Goal: Information Seeking & Learning: Learn about a topic

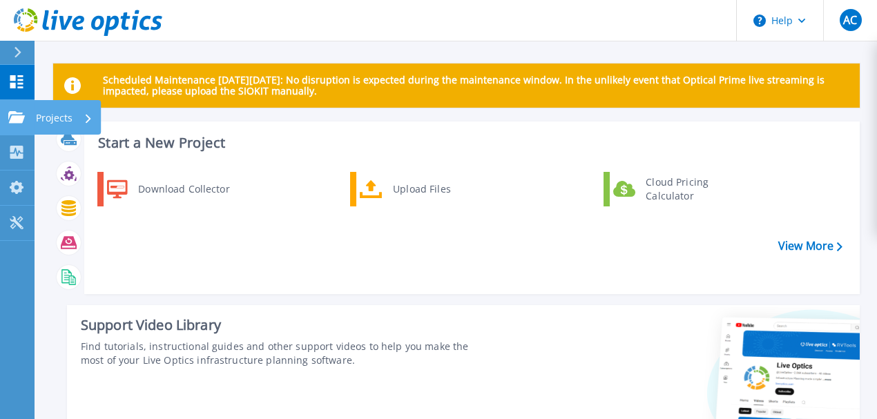
click at [8, 114] on icon at bounding box center [16, 117] width 17 height 12
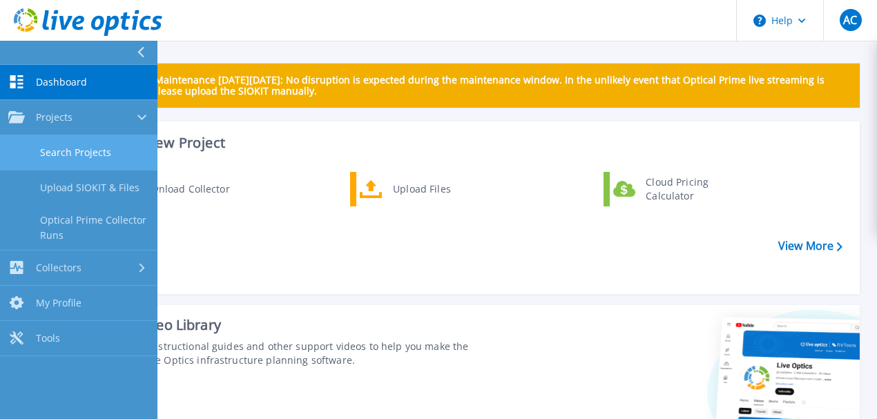
click at [81, 152] on link "Search Projects" at bounding box center [78, 152] width 157 height 35
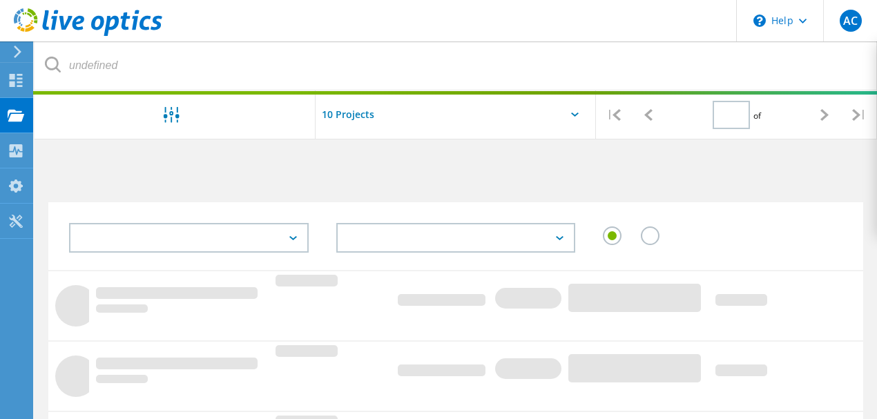
type input "1"
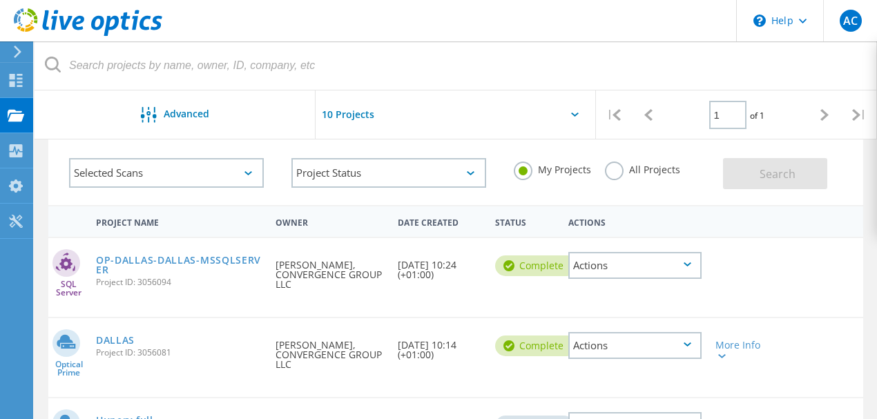
scroll to position [138, 0]
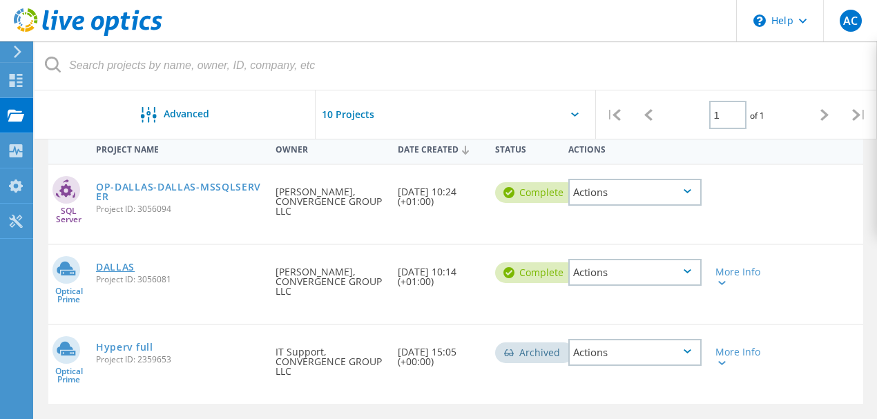
click at [120, 269] on link "DALLAS" at bounding box center [115, 267] width 39 height 10
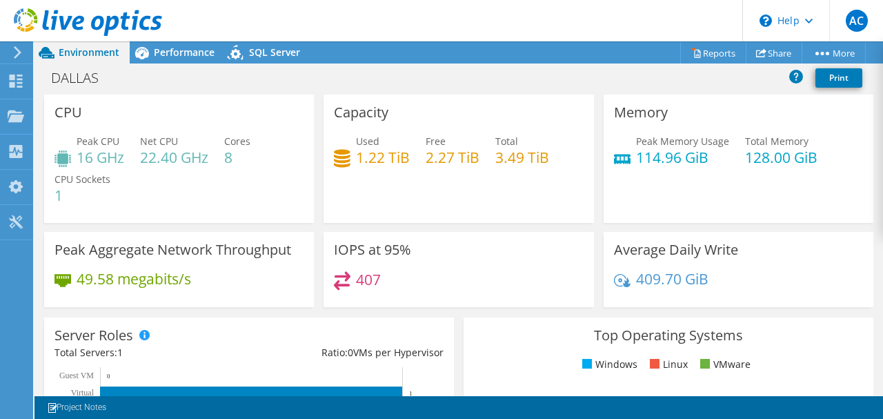
click at [415, 171] on div "Used 1.22 TiB Free 2.27 TiB Total 3.49 TiB" at bounding box center [458, 156] width 249 height 45
click at [148, 54] on icon at bounding box center [142, 53] width 24 height 24
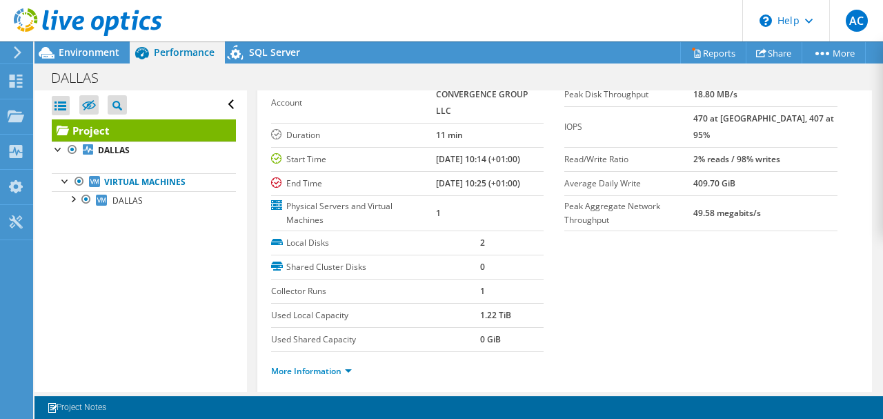
scroll to position [138, 0]
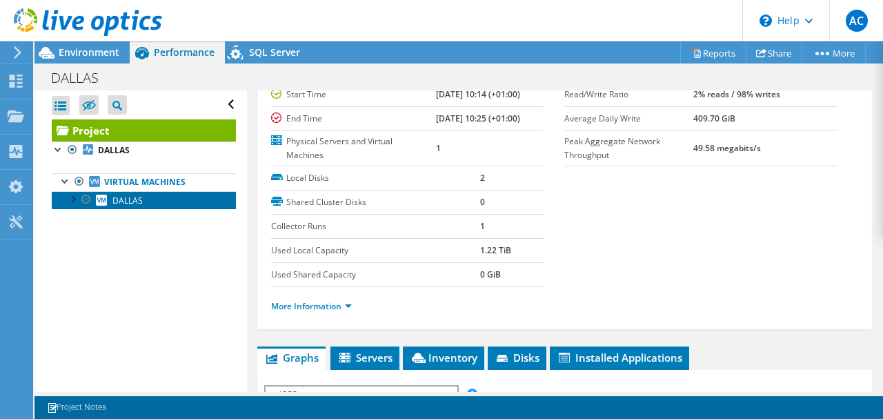
click at [144, 198] on link "DALLAS" at bounding box center [144, 200] width 184 height 18
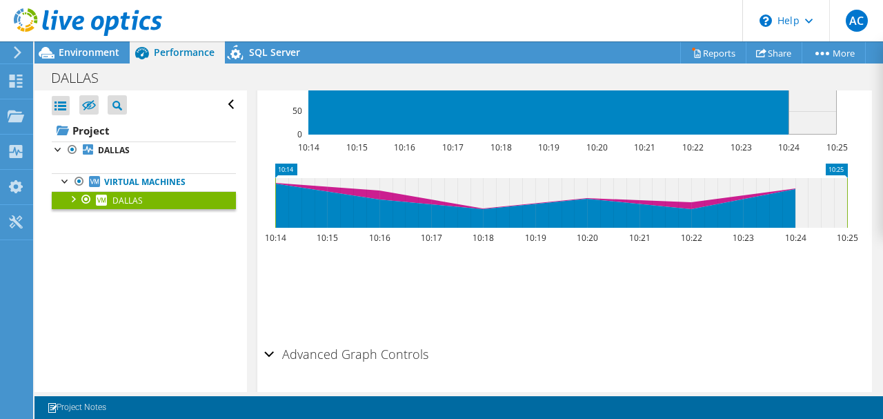
scroll to position [580, 0]
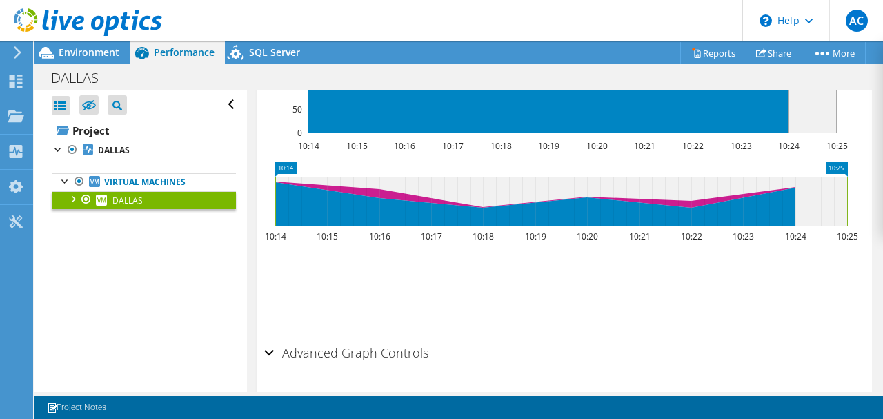
click at [275, 339] on h2 "Advanced Graph Controls" at bounding box center [346, 353] width 164 height 28
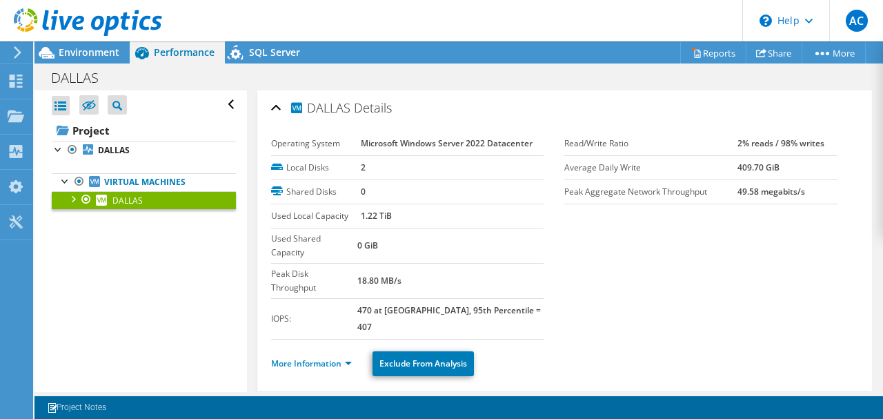
scroll to position [138, 0]
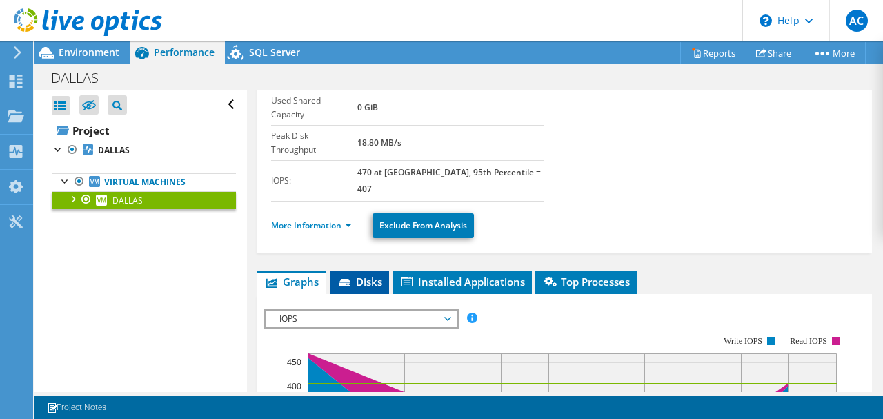
click at [361, 275] on span "Disks" at bounding box center [360, 282] width 45 height 14
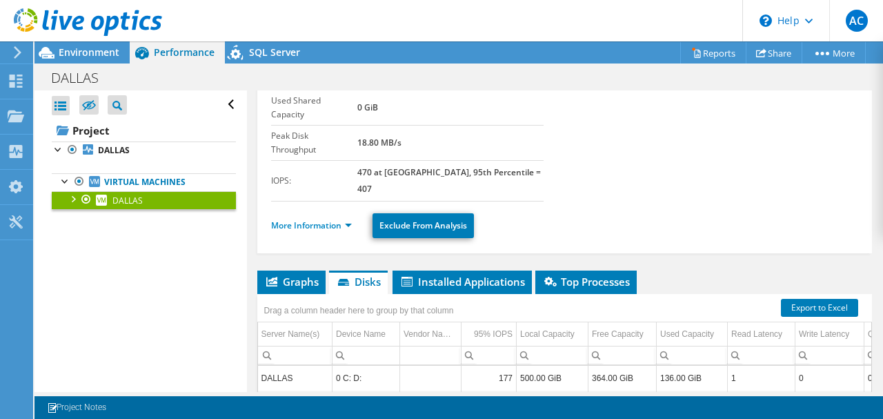
scroll to position [344, 0]
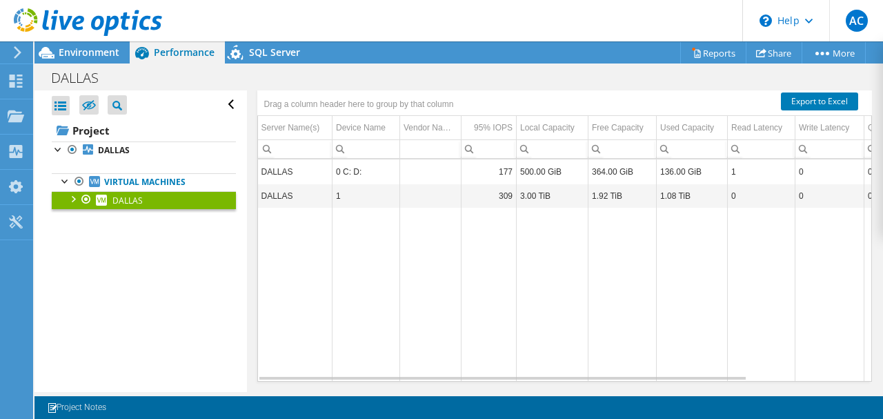
click at [301, 184] on td "DALLAS" at bounding box center [295, 196] width 75 height 24
click at [367, 159] on td "0 C: D:" at bounding box center [367, 171] width 68 height 24
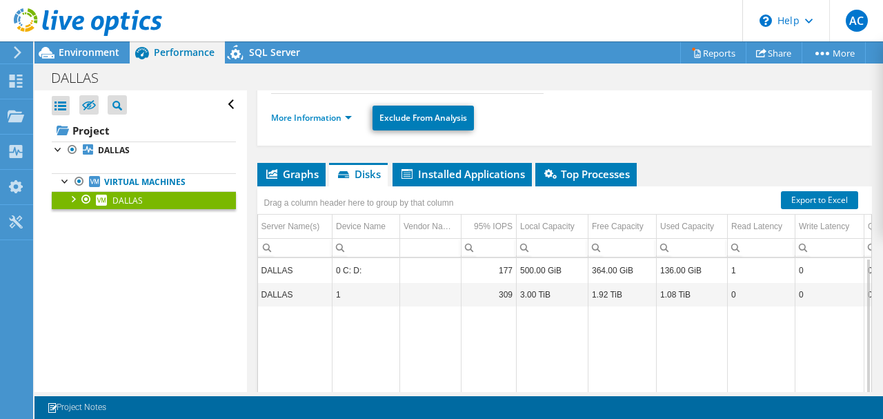
scroll to position [5, 0]
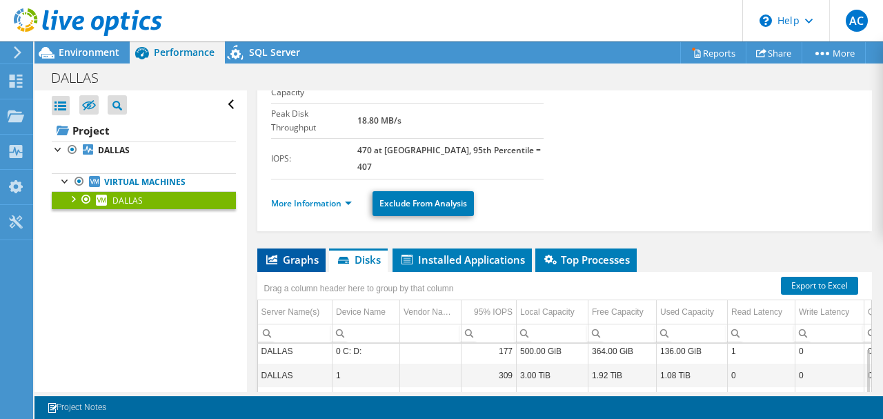
click at [297, 253] on span "Graphs" at bounding box center [291, 260] width 55 height 14
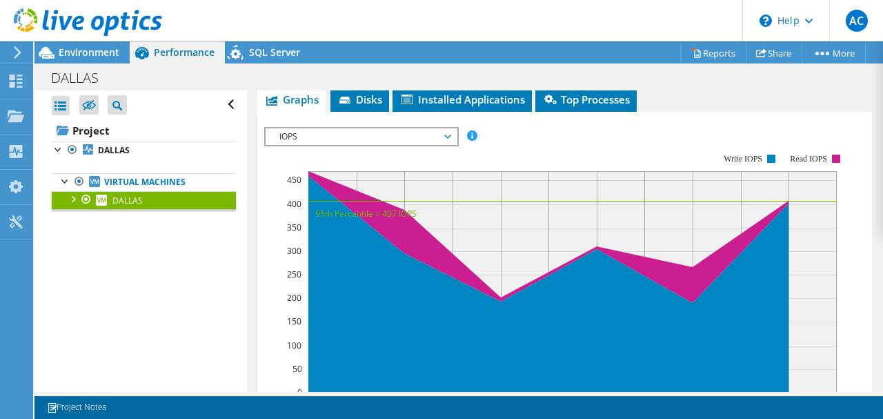
scroll to position [206, 0]
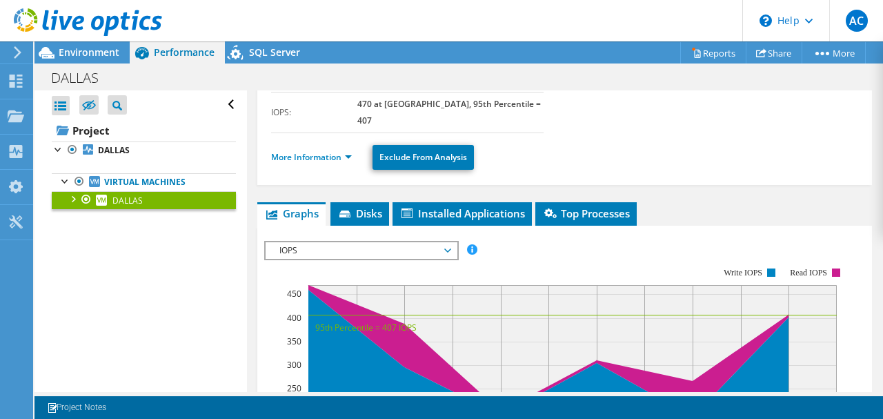
click at [389, 242] on span "IOPS" at bounding box center [361, 250] width 177 height 17
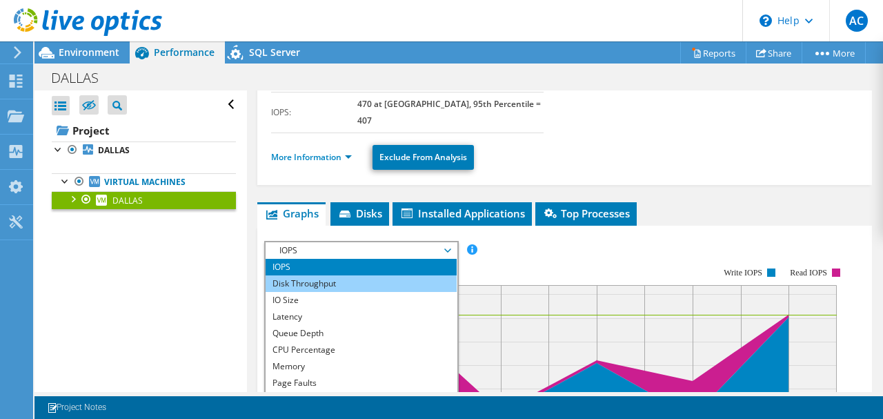
click at [367, 275] on li "Disk Throughput" at bounding box center [361, 283] width 191 height 17
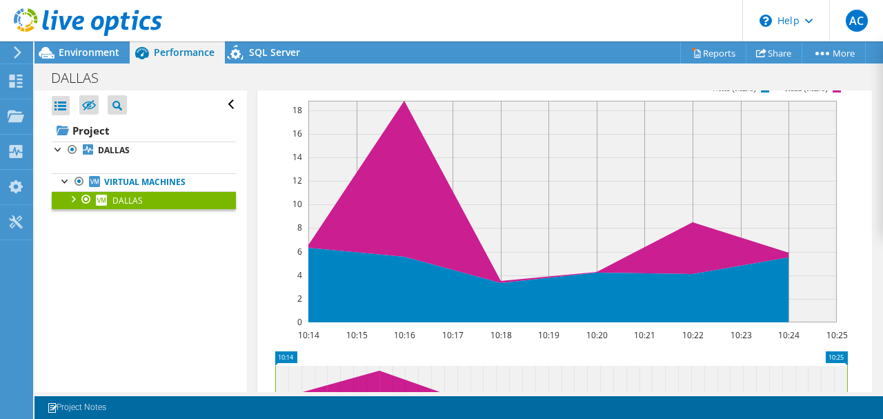
scroll to position [253, 0]
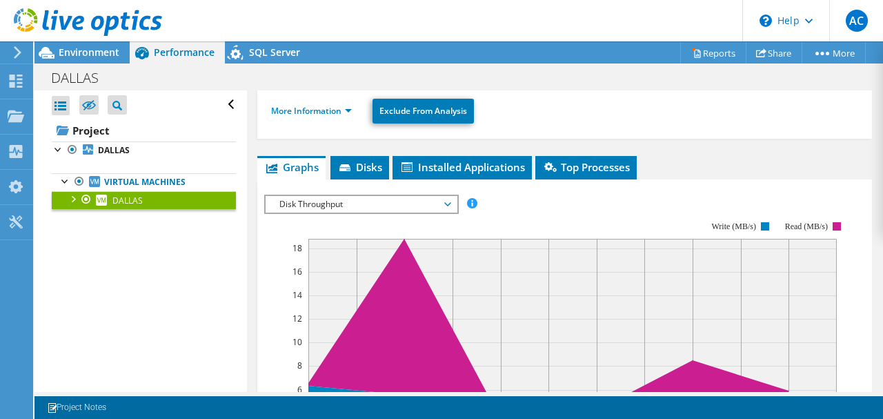
click at [348, 196] on span "Disk Throughput" at bounding box center [361, 204] width 177 height 17
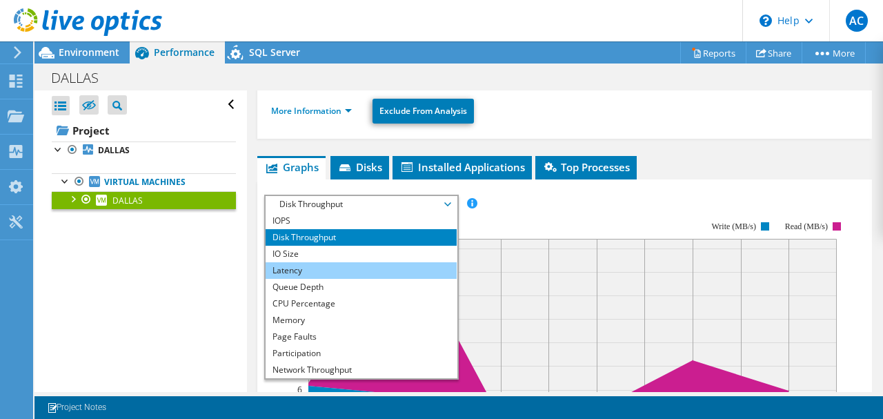
click at [345, 262] on li "Latency" at bounding box center [361, 270] width 191 height 17
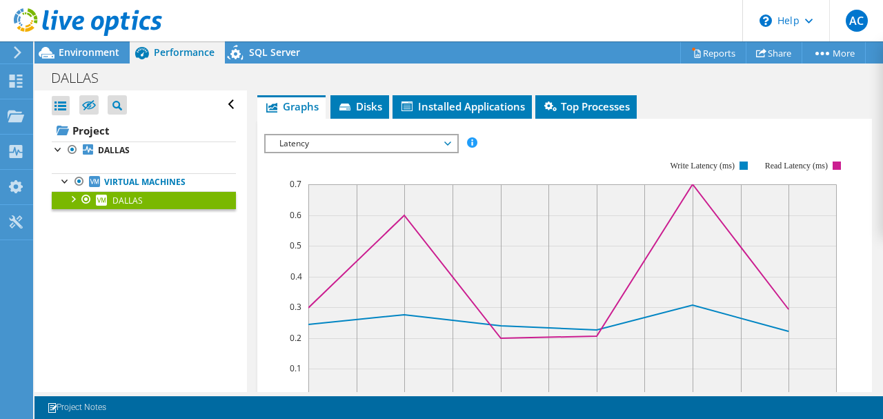
scroll to position [298, 0]
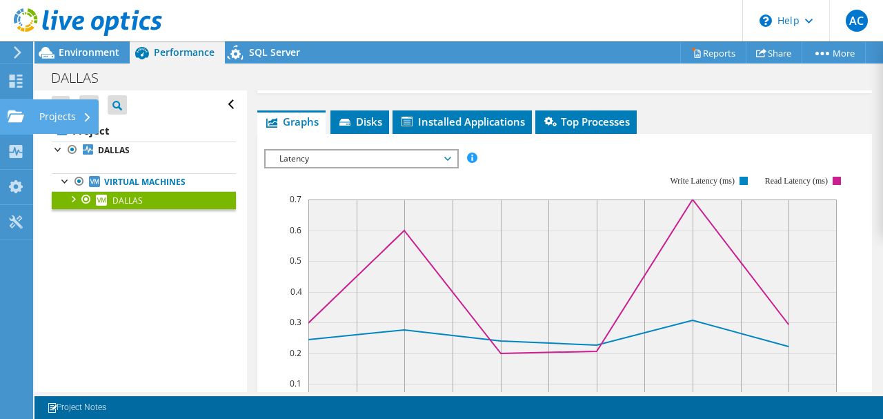
click at [52, 115] on div "Projects" at bounding box center [65, 116] width 66 height 35
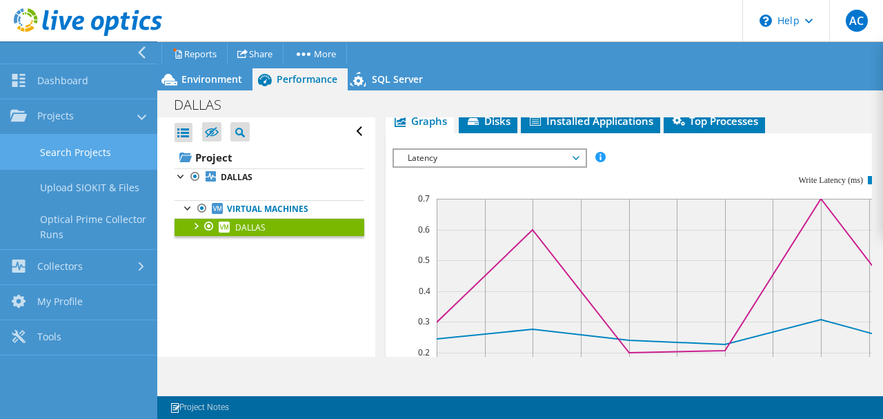
click at [97, 155] on link "Search Projects" at bounding box center [78, 152] width 157 height 35
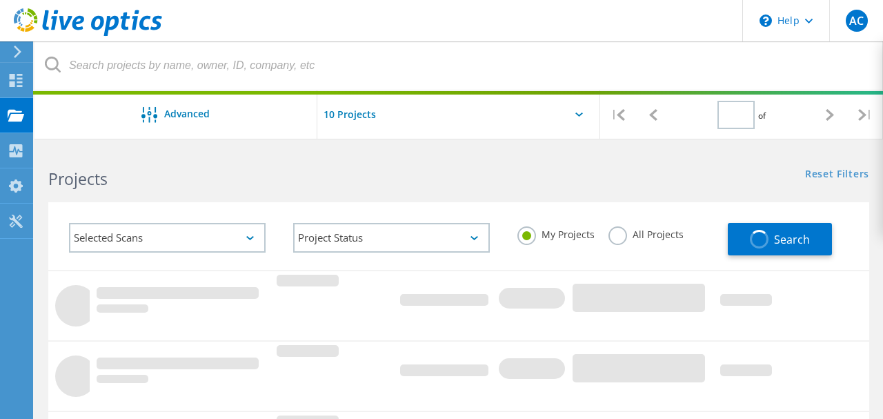
type input "1"
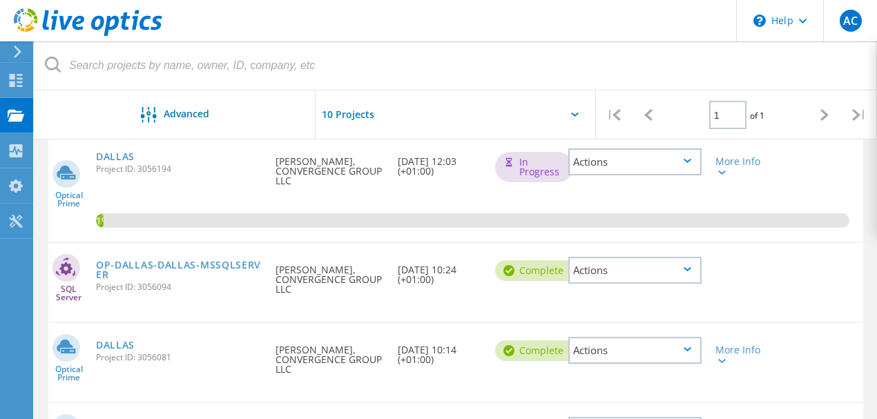
scroll to position [184, 0]
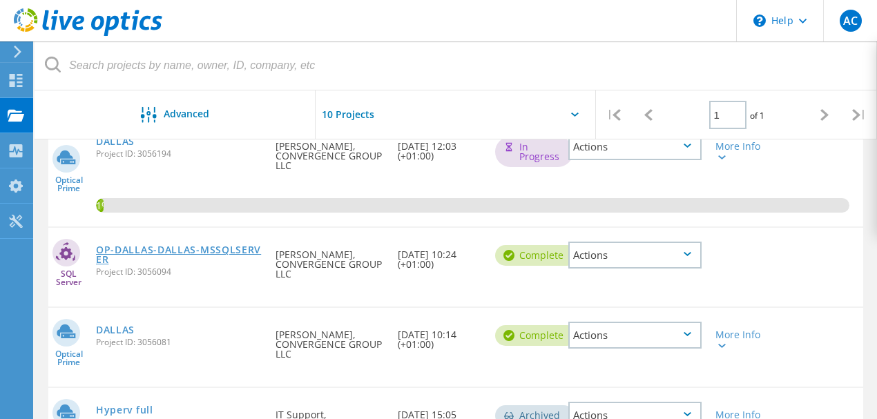
click at [159, 252] on link "OP-DALLAS-DALLAS-MSSQLSERVER" at bounding box center [179, 254] width 166 height 19
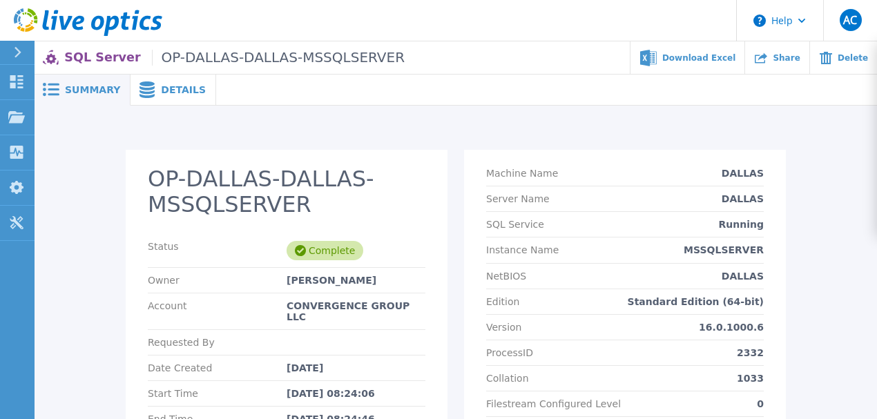
click at [141, 84] on icon at bounding box center [146, 89] width 15 height 17
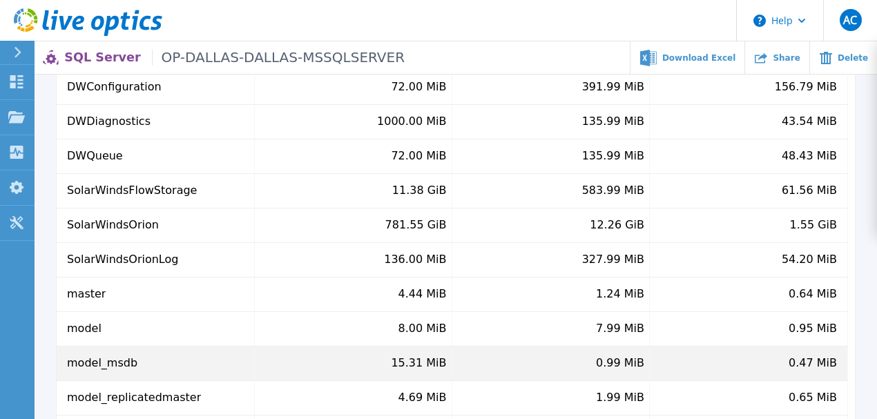
scroll to position [61, 0]
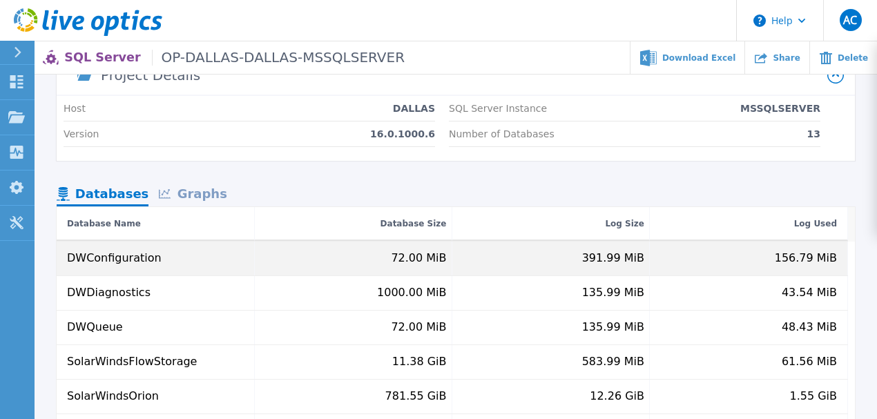
click at [109, 259] on div "DWConfiguration" at bounding box center [114, 258] width 95 height 12
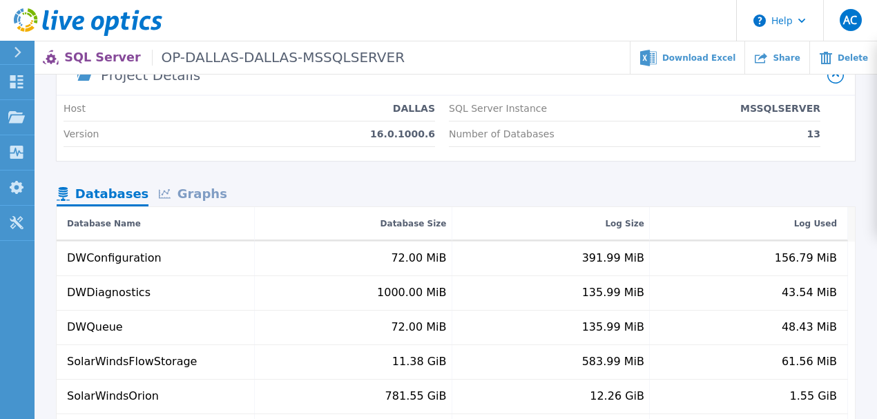
click at [172, 197] on icon at bounding box center [165, 194] width 13 height 10
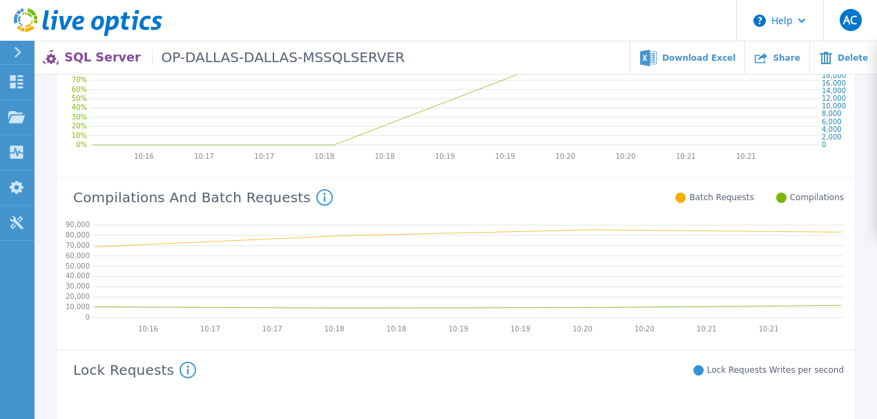
scroll to position [310, 0]
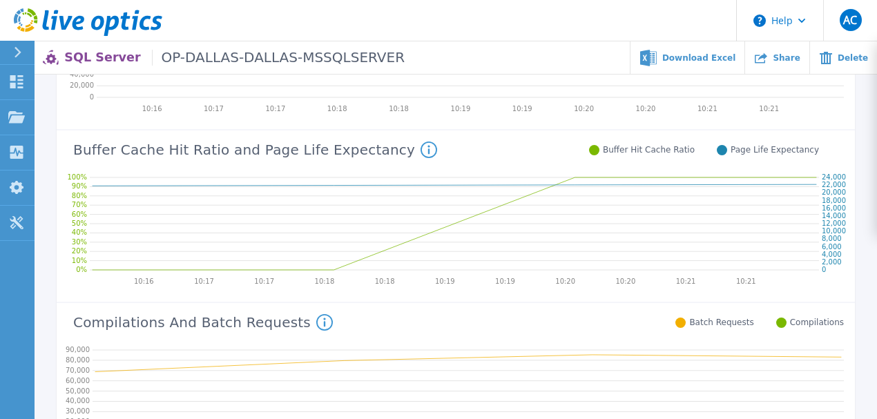
click at [420, 149] on icon at bounding box center [428, 149] width 17 height 17
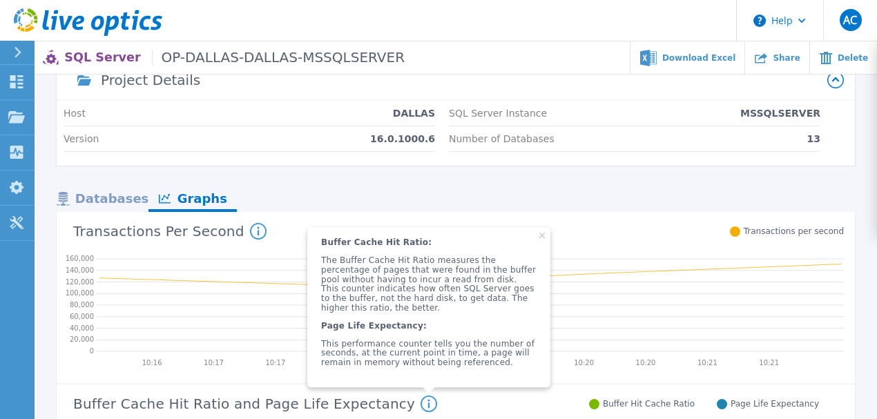
scroll to position [34, 0]
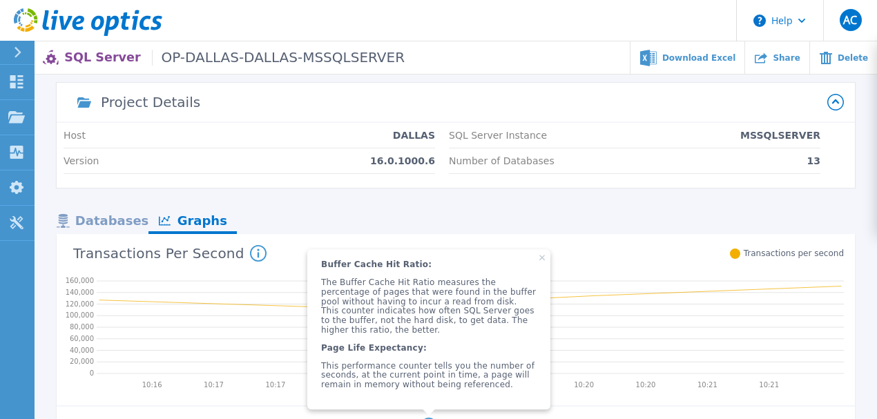
click at [261, 291] on icon at bounding box center [470, 325] width 747 height 110
click at [539, 260] on icon at bounding box center [542, 258] width 6 height 6
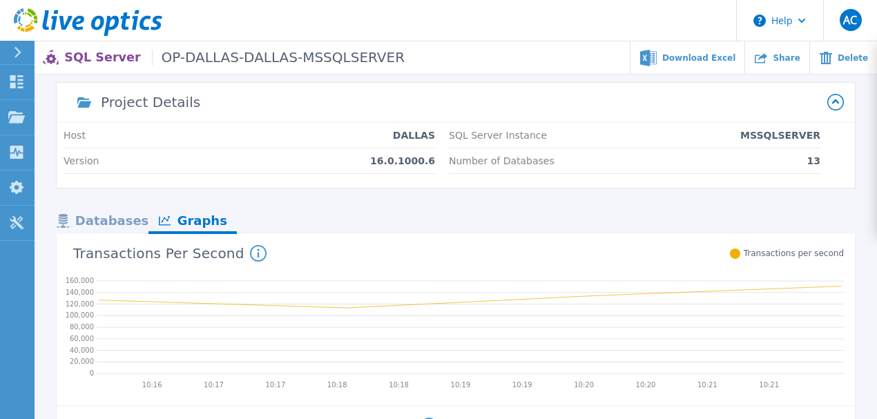
click at [108, 222] on div "Databases" at bounding box center [103, 222] width 92 height 24
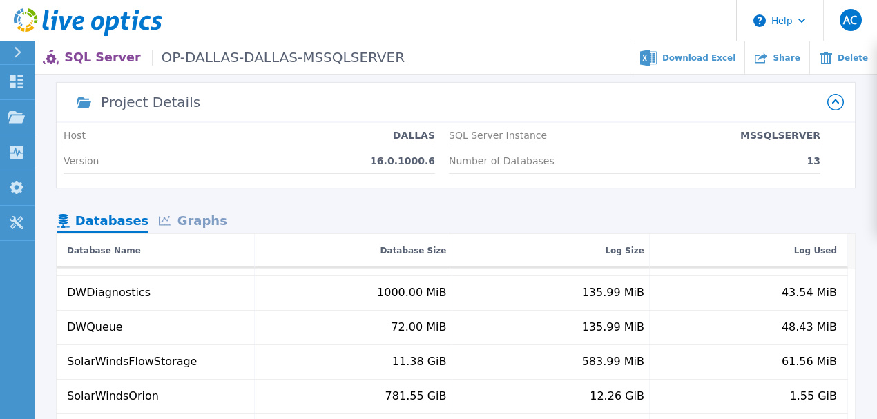
scroll to position [54, 0]
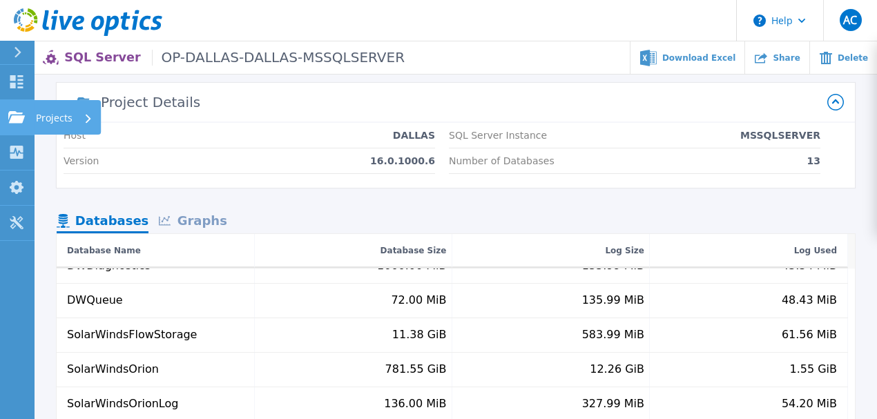
click at [43, 116] on p "Projects" at bounding box center [54, 118] width 37 height 36
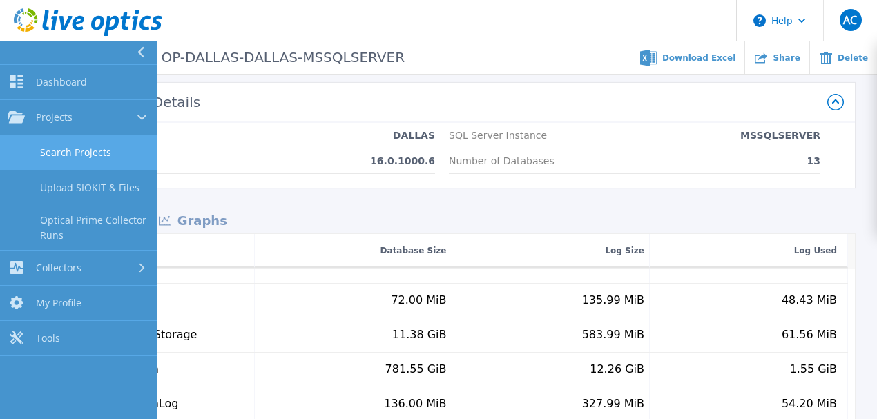
click at [58, 145] on link "Search Projects" at bounding box center [78, 152] width 157 height 35
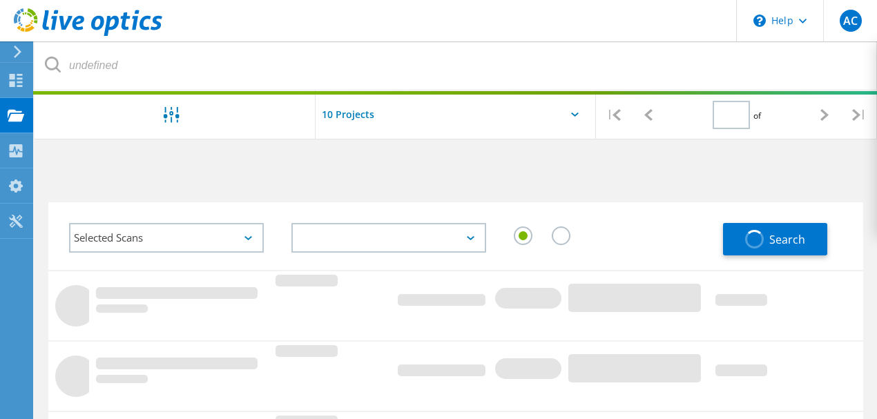
type input "1"
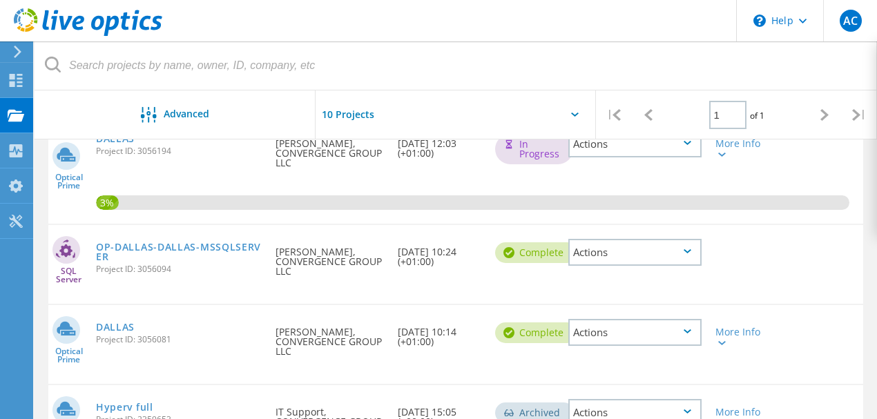
scroll to position [230, 0]
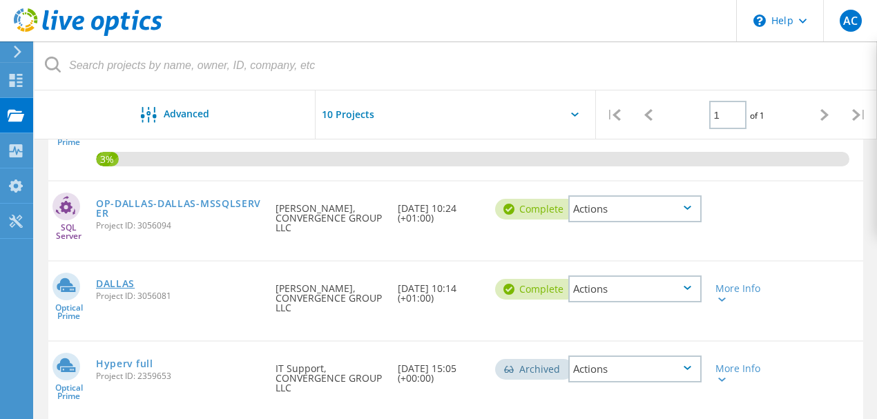
click at [104, 282] on link "DALLAS" at bounding box center [115, 284] width 39 height 10
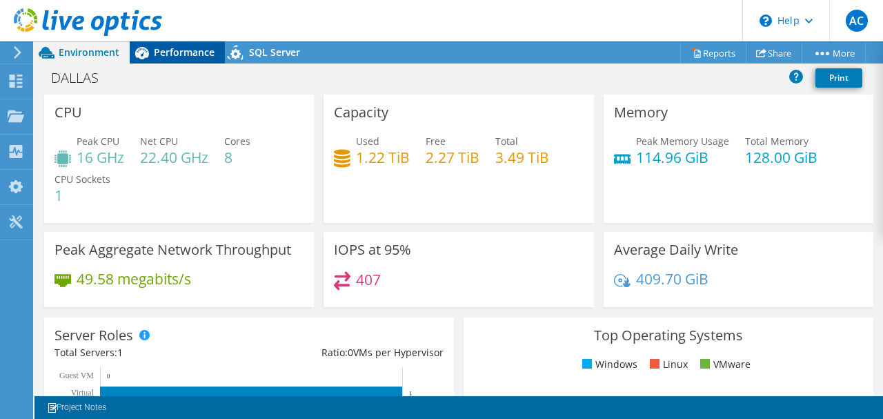
drag, startPoint x: 195, startPoint y: 35, endPoint x: 187, endPoint y: 46, distance: 14.0
click at [189, 41] on div "AC End User [PERSON_NAME] [PERSON_NAME][EMAIL_ADDRESS][PERSON_NAME][DOMAIN_NAME…" at bounding box center [441, 209] width 883 height 419
click at [186, 51] on span "Performance" at bounding box center [184, 52] width 61 height 13
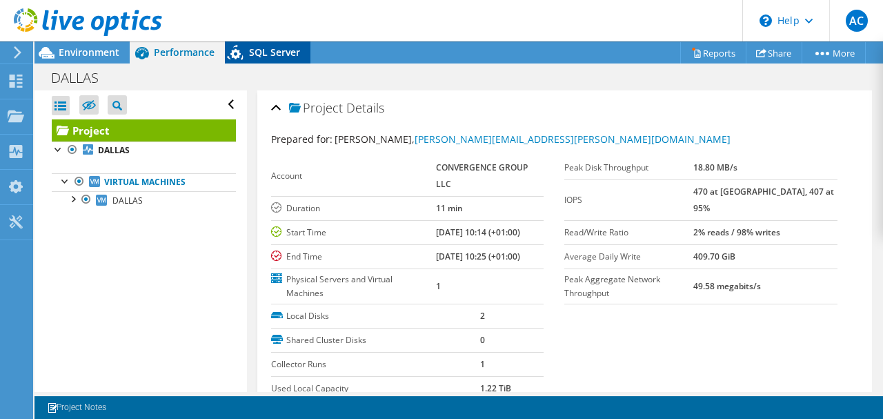
click at [235, 52] on icon at bounding box center [237, 55] width 24 height 28
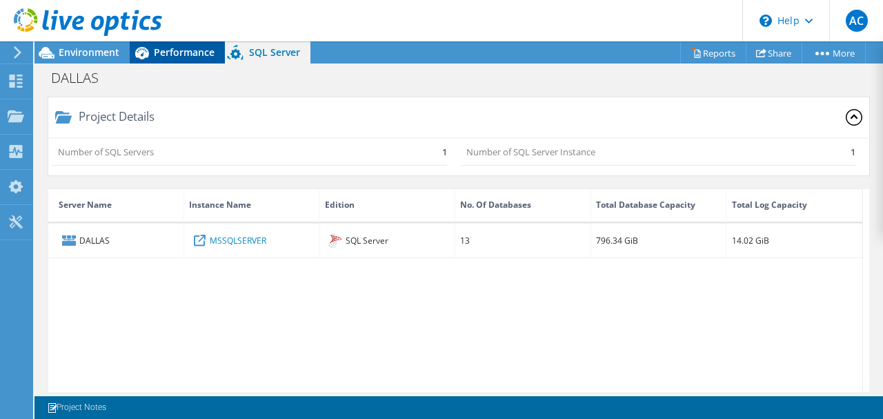
drag, startPoint x: 164, startPoint y: 63, endPoint x: 134, endPoint y: 63, distance: 30.4
click at [157, 65] on div "Project Actions Project Actions Reports Share More" at bounding box center [459, 230] width 849 height 378
click at [157, 51] on span "Performance" at bounding box center [184, 52] width 61 height 13
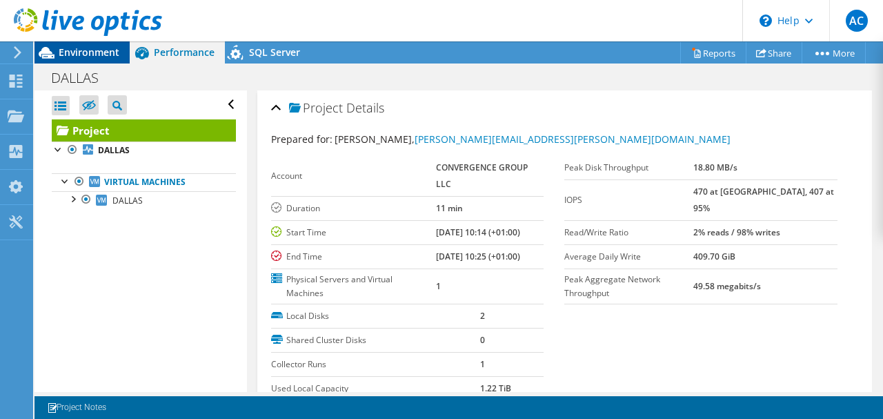
click at [126, 48] on div "Environment" at bounding box center [82, 52] width 95 height 22
